Goal: Task Accomplishment & Management: Manage account settings

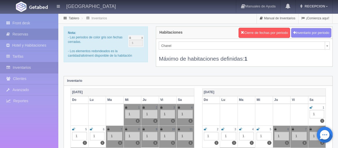
scroll to position [53, 0]
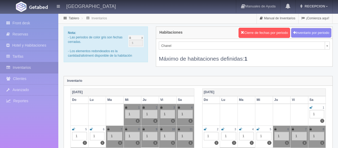
scroll to position [30, 0]
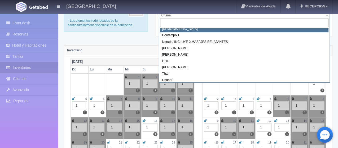
scroll to position [19, 0]
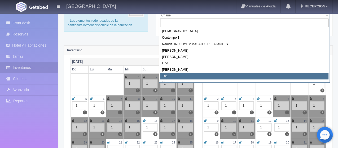
select select "727"
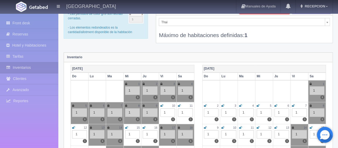
scroll to position [53, 0]
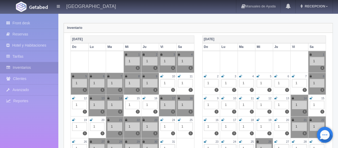
click at [179, 76] on icon at bounding box center [179, 76] width 3 height 3
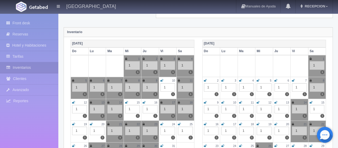
scroll to position [0, 0]
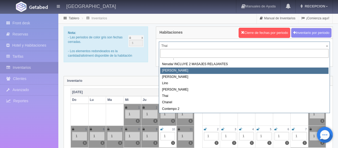
scroll to position [30, 0]
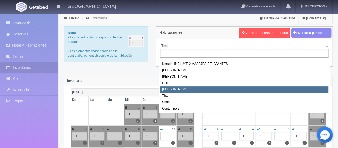
select select "726"
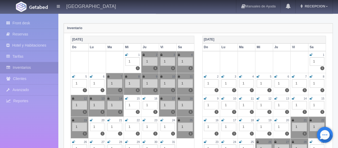
scroll to position [53, 0]
click at [90, 76] on icon at bounding box center [91, 76] width 3 height 3
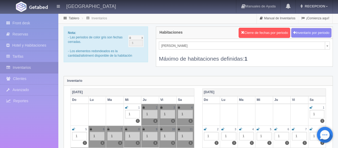
scroll to position [9, 0]
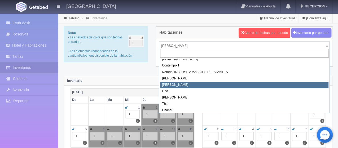
scroll to position [30, 0]
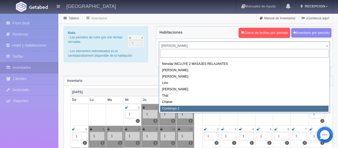
select select "2044"
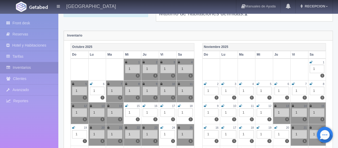
scroll to position [53, 0]
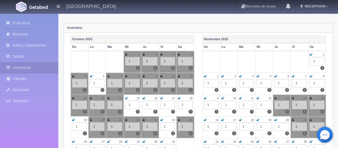
click at [91, 74] on link at bounding box center [91, 76] width 3 height 5
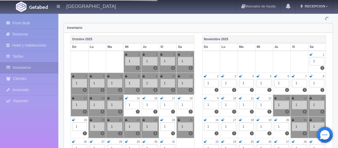
click at [91, 76] on icon at bounding box center [91, 76] width 2 height 3
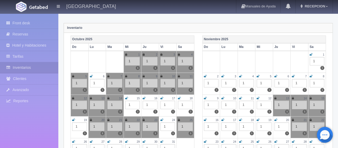
click at [91, 75] on icon at bounding box center [91, 76] width 3 height 3
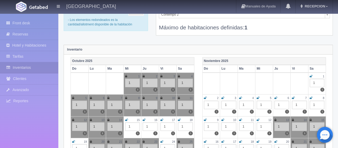
scroll to position [0, 0]
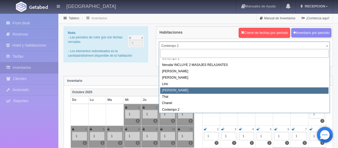
scroll to position [30, 0]
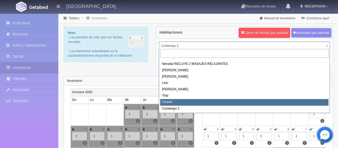
select select "728"
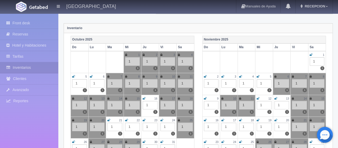
scroll to position [53, 0]
click at [91, 77] on icon at bounding box center [91, 76] width 3 height 3
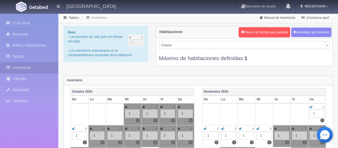
scroll to position [0, 0]
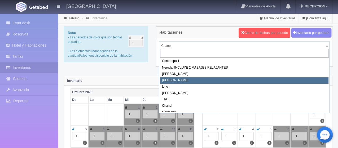
scroll to position [30, 0]
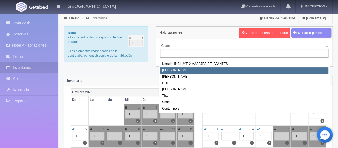
select select "723"
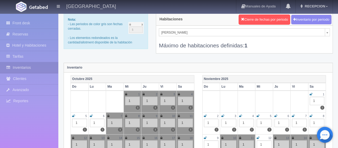
scroll to position [27, 0]
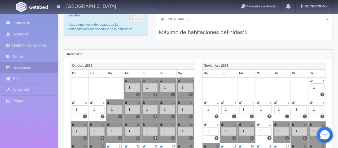
click at [92, 101] on icon at bounding box center [91, 102] width 3 height 3
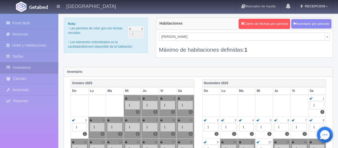
scroll to position [0, 0]
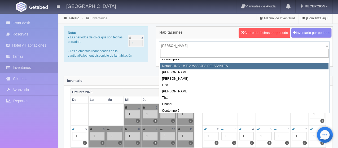
scroll to position [30, 0]
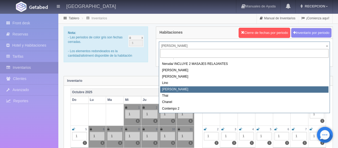
select select "726"
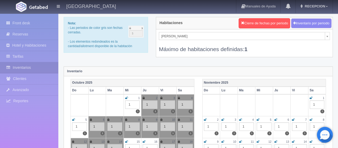
scroll to position [27, 0]
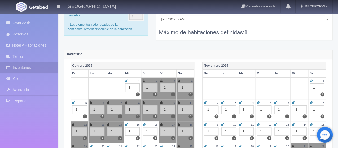
click at [74, 103] on icon at bounding box center [73, 102] width 3 height 3
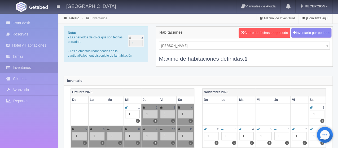
scroll to position [9, 0]
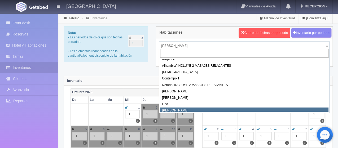
scroll to position [6, 0]
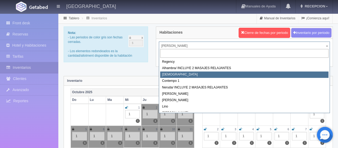
select select "720"
